Goal: Transaction & Acquisition: Purchase product/service

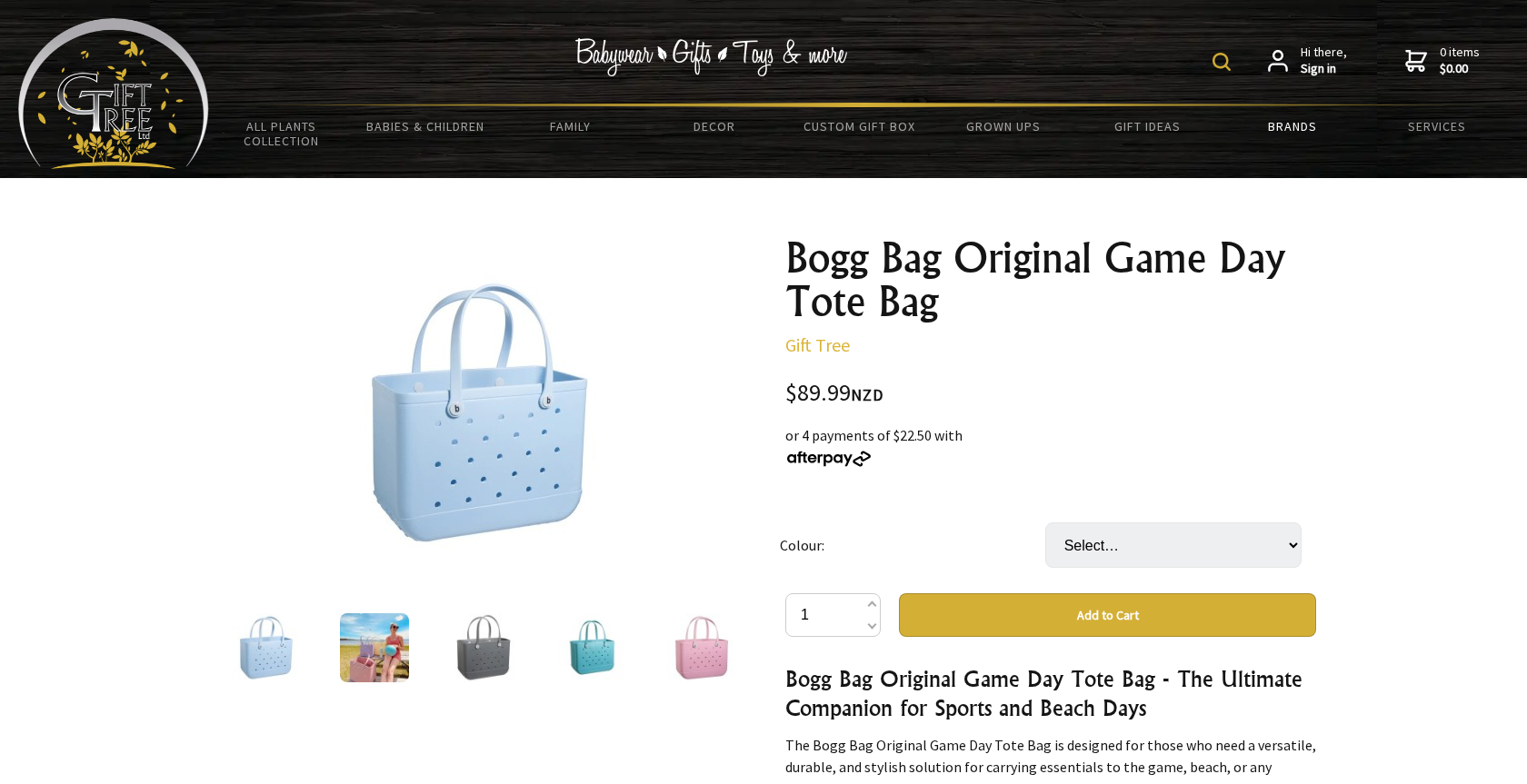
click at [1292, 143] on link "Brands" at bounding box center [1292, 126] width 145 height 38
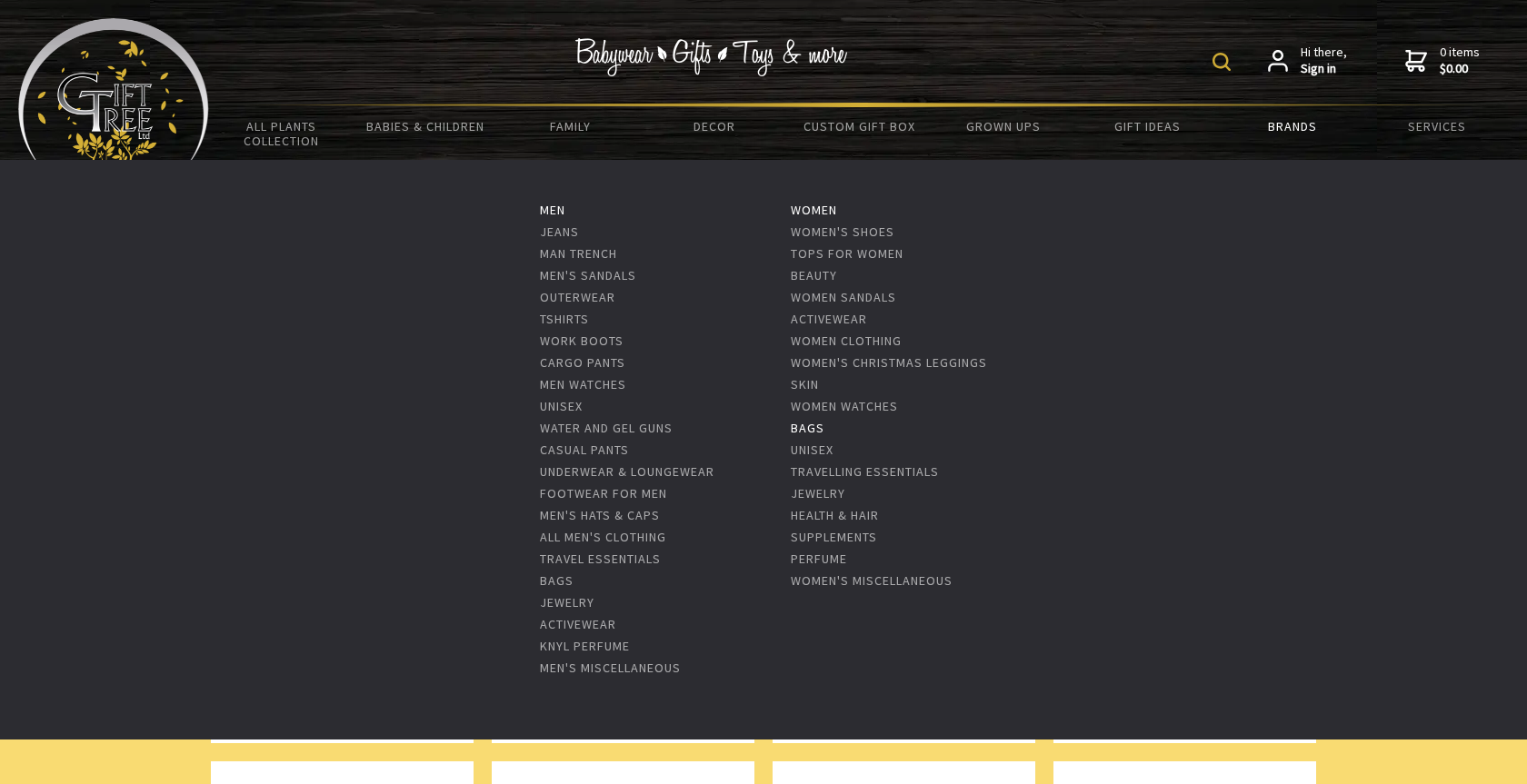
click at [816, 432] on link "Bags" at bounding box center [807, 428] width 34 height 16
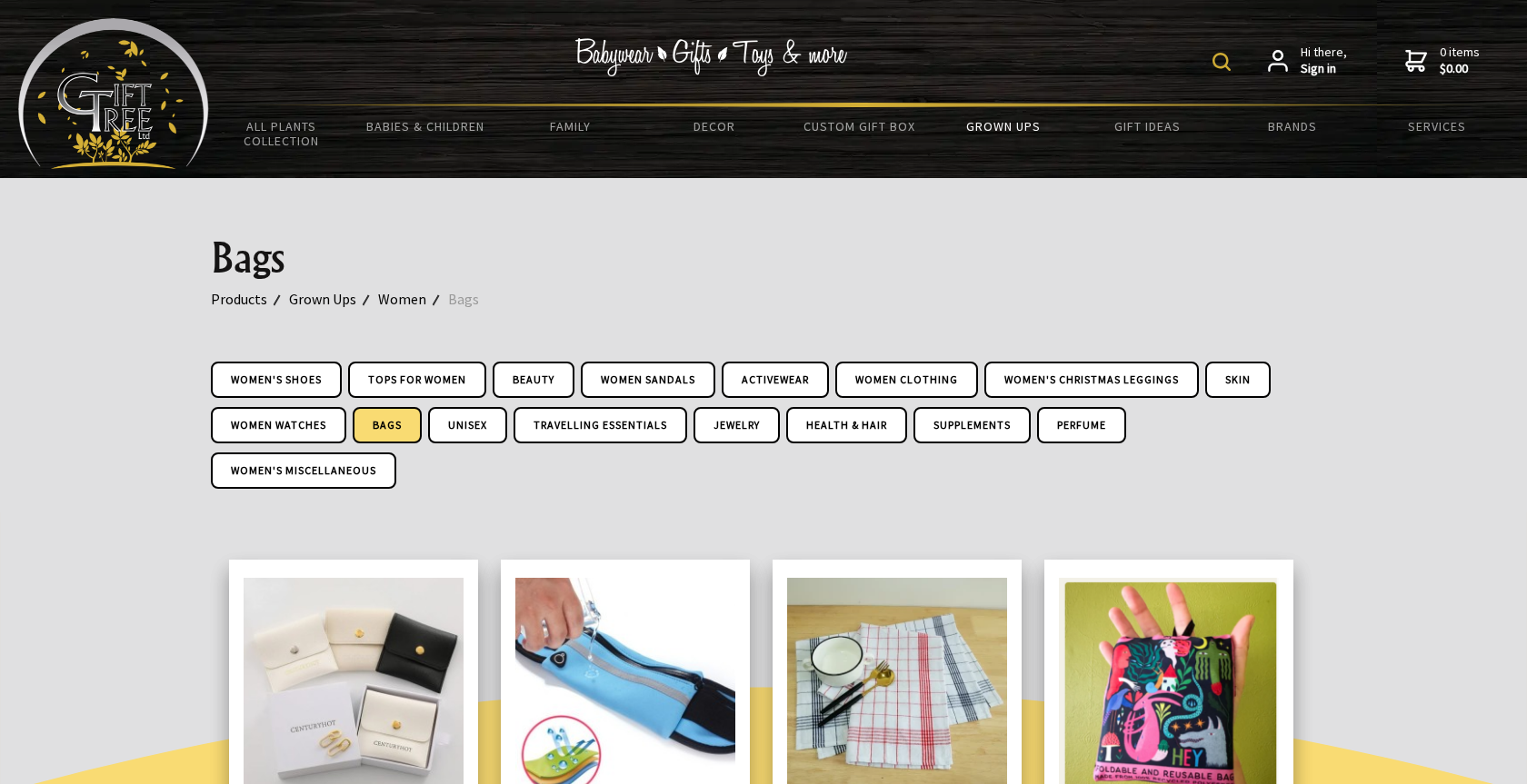
click at [1216, 60] on img at bounding box center [1221, 62] width 18 height 18
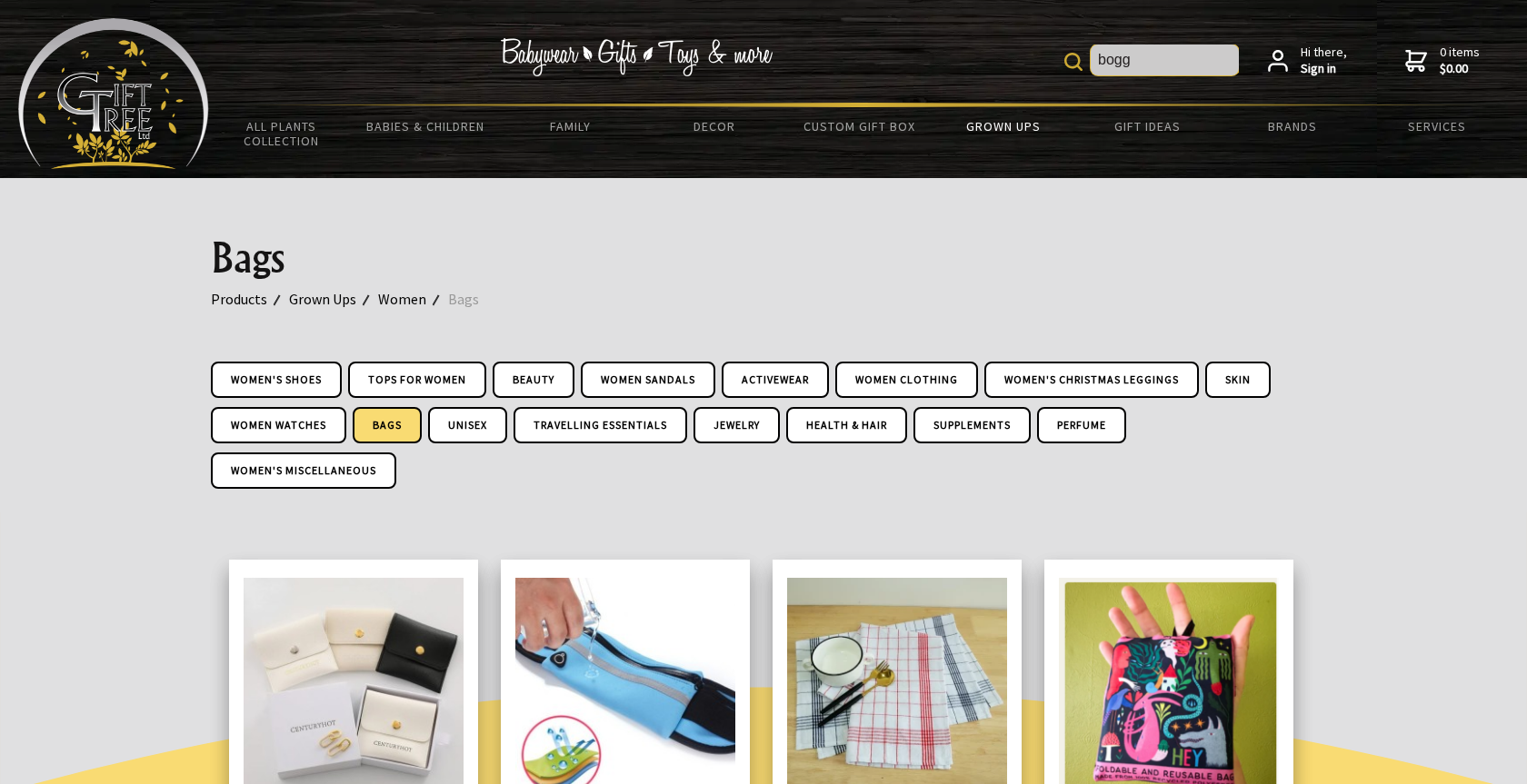
type input "bogg"
click at [1068, 57] on img at bounding box center [1074, 62] width 18 height 18
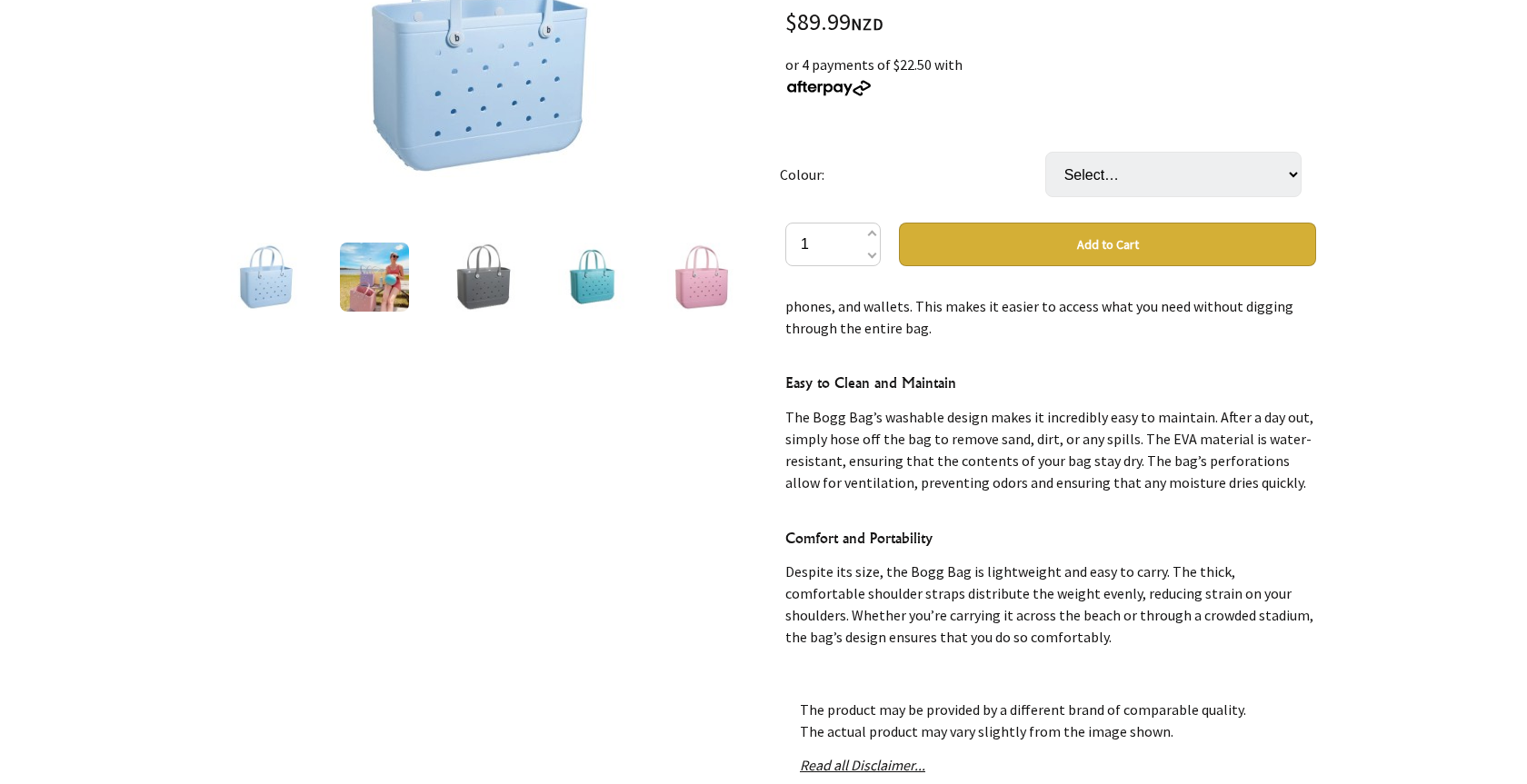
scroll to position [763, 0]
